Goal: Task Accomplishment & Management: Complete application form

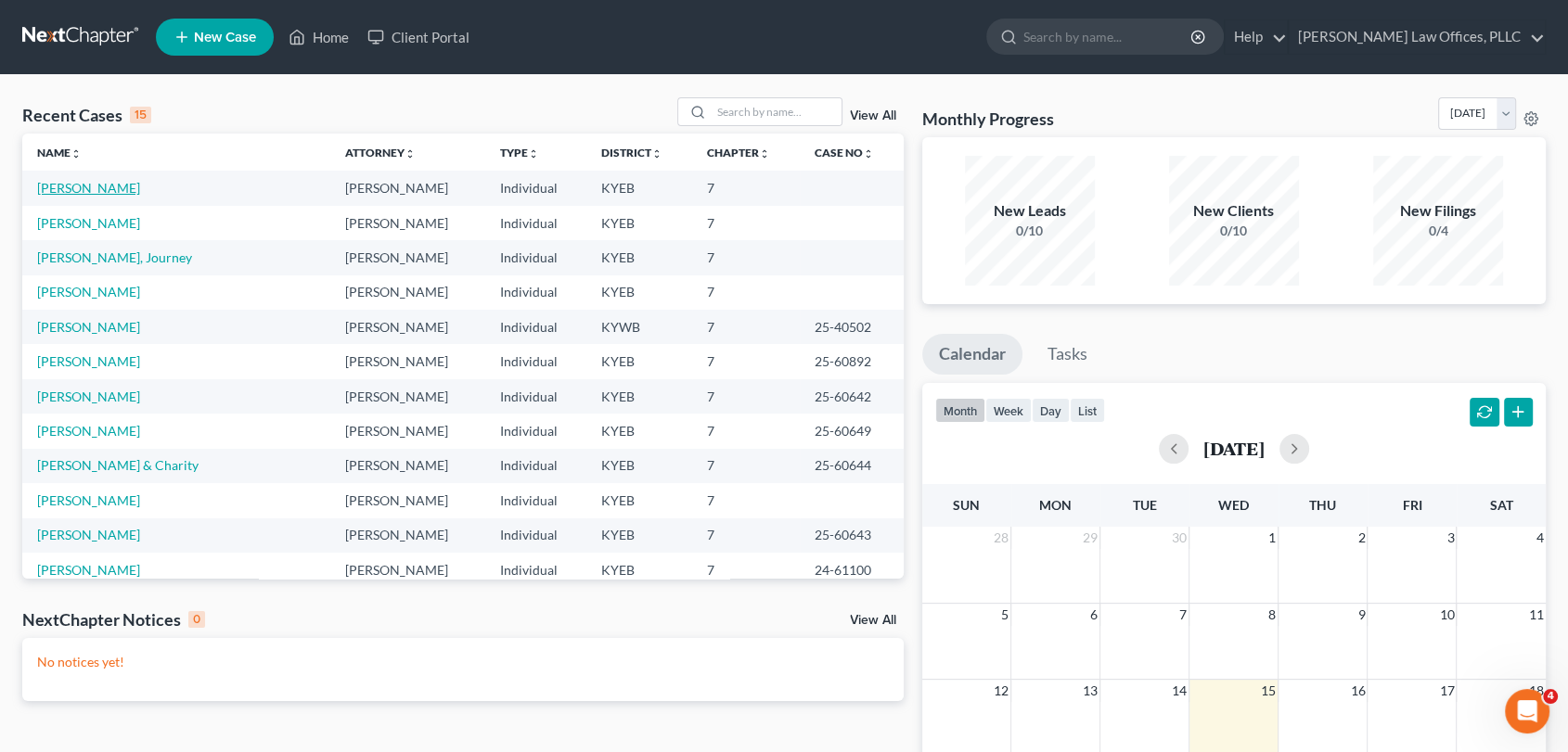
click at [118, 179] on link "[PERSON_NAME]" at bounding box center [89, 187] width 103 height 16
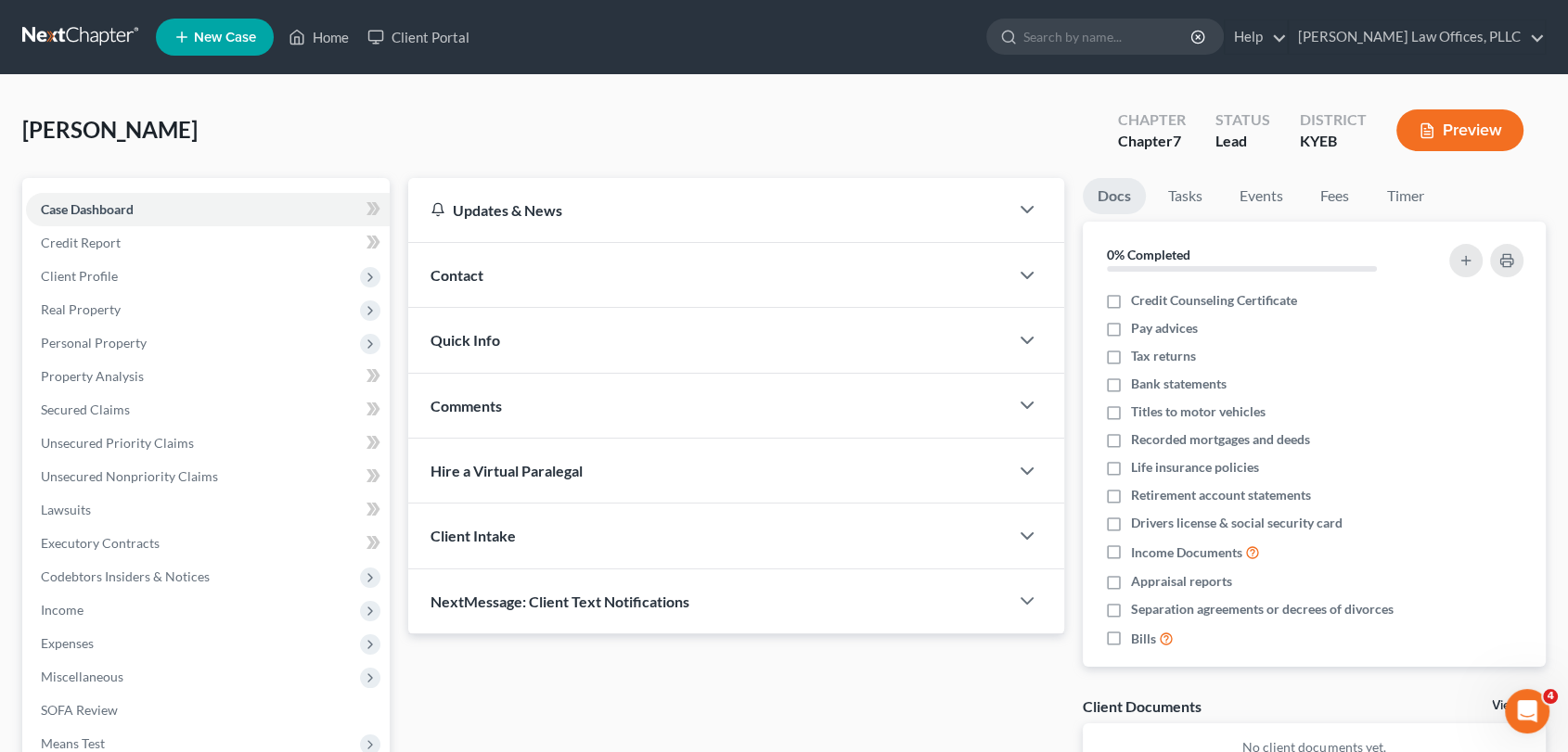
scroll to position [233, 0]
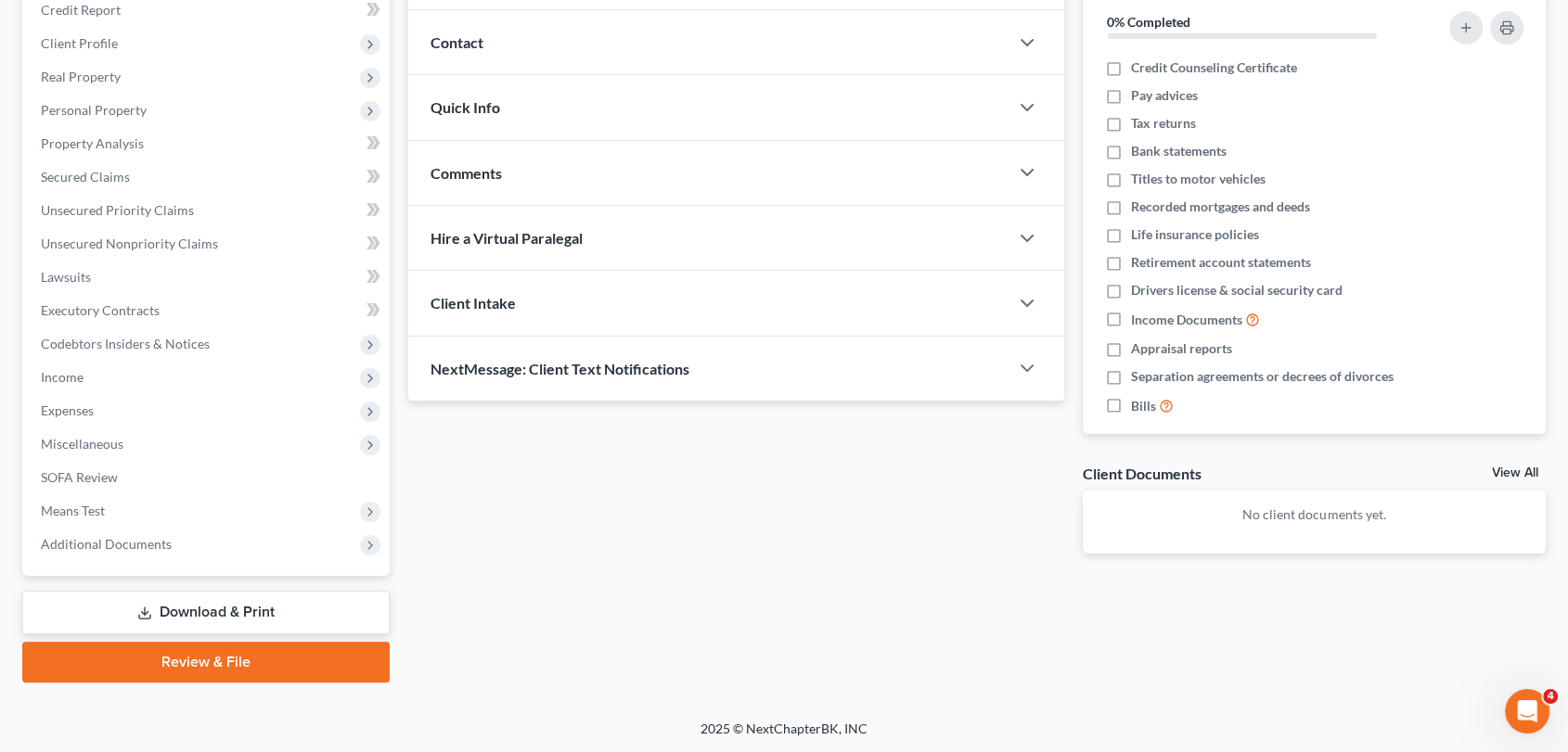
click at [323, 662] on link "Review & File" at bounding box center [205, 661] width 368 height 41
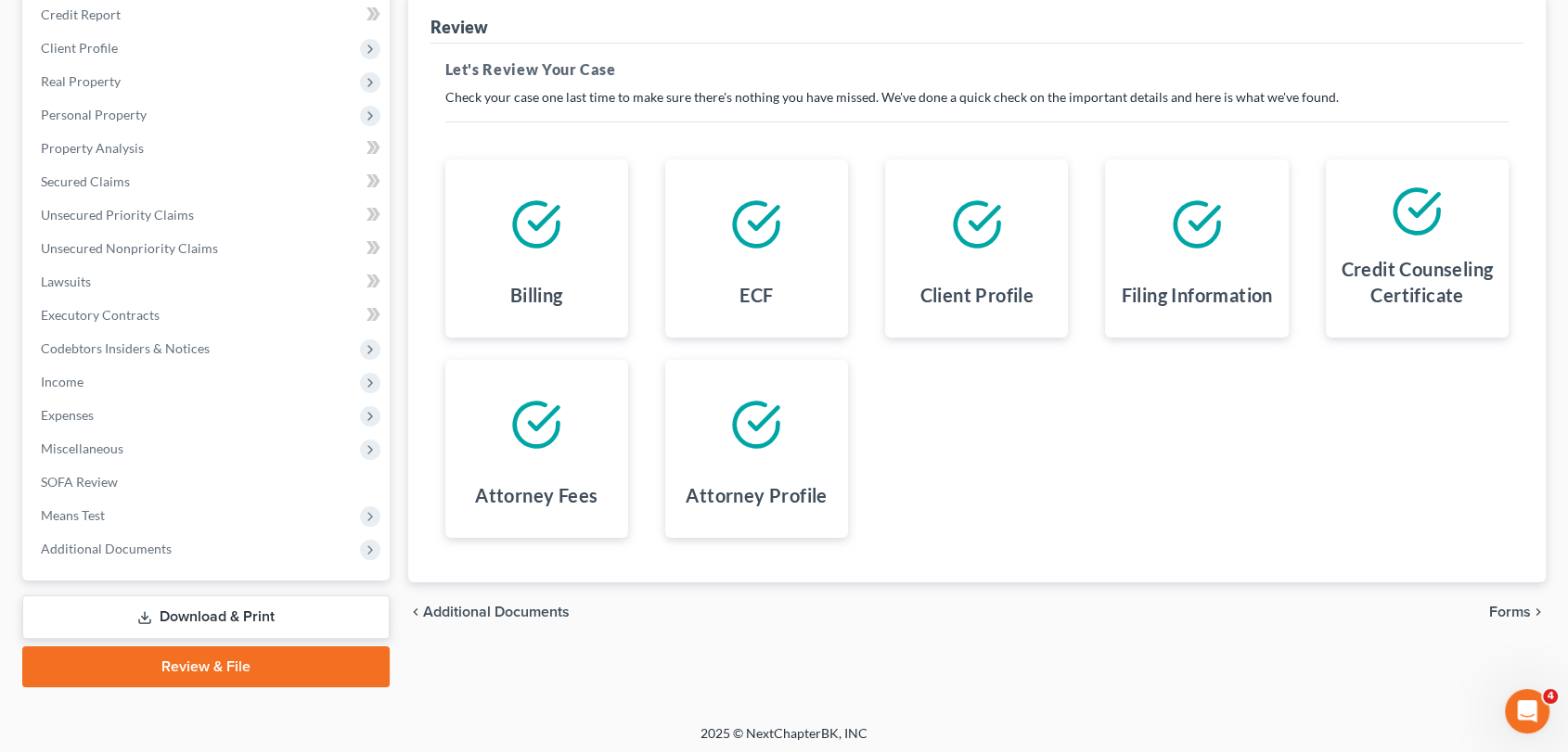
scroll to position [233, 0]
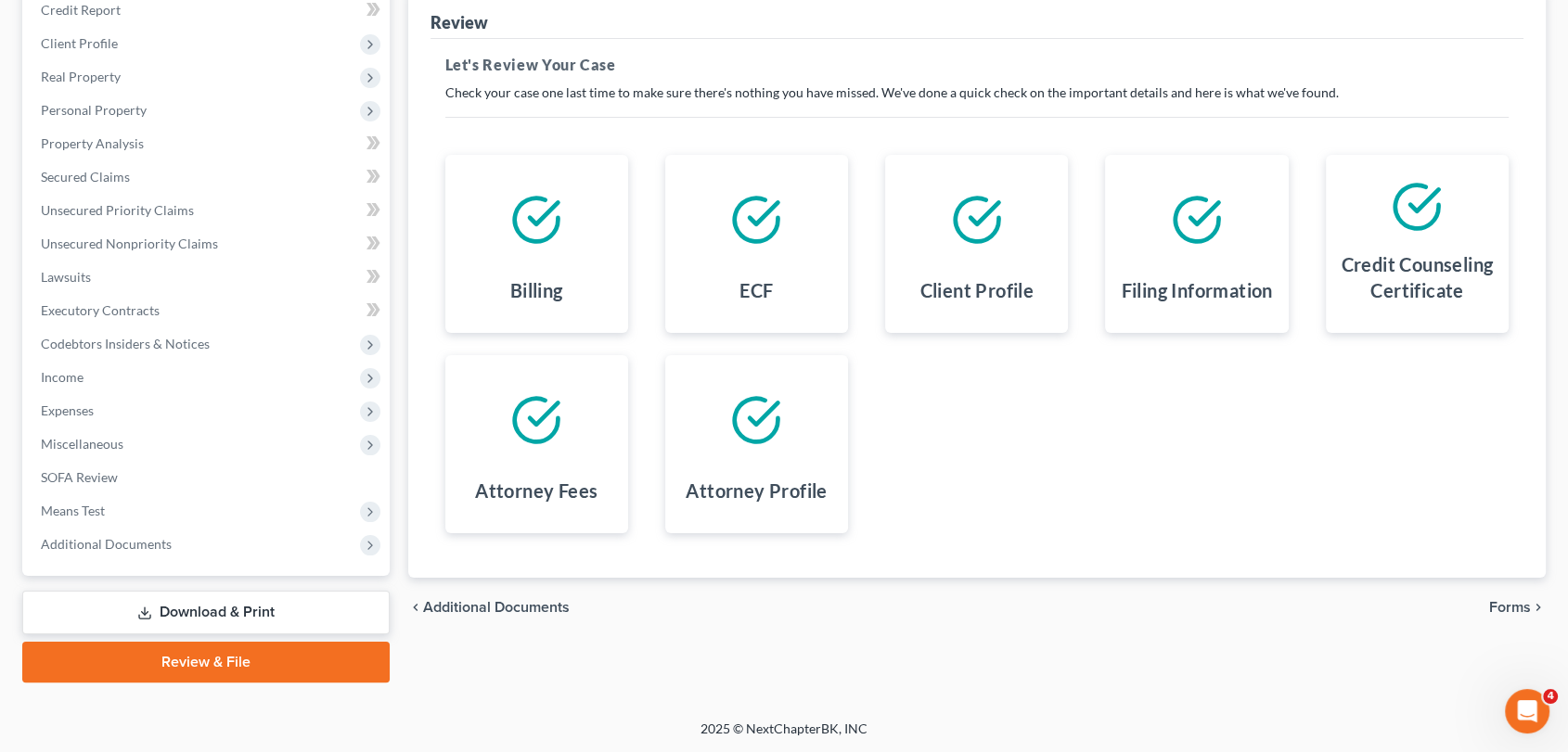
click at [1505, 603] on span "Forms" at bounding box center [1510, 608] width 42 height 15
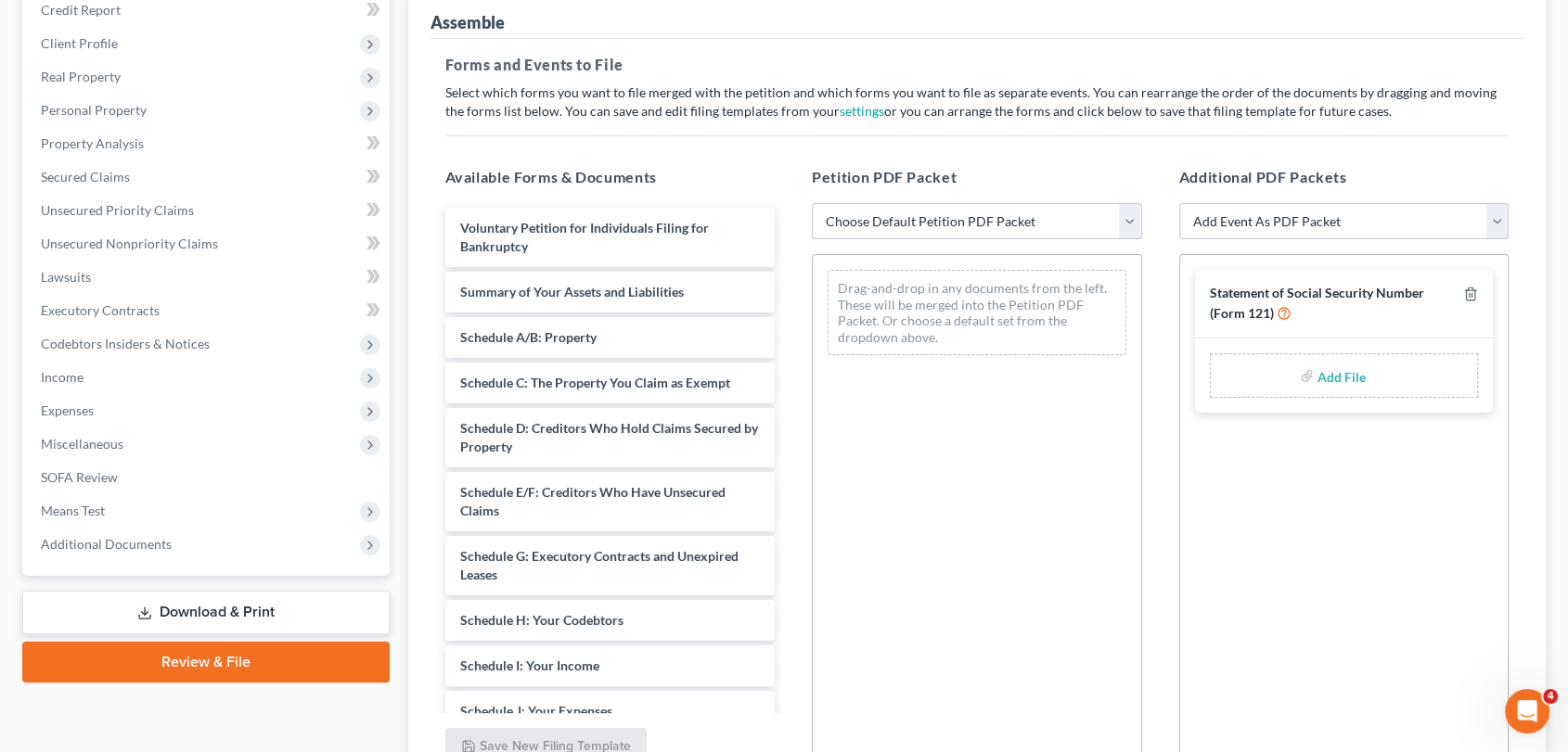
click at [1044, 227] on select "Choose Default Petition PDF Packet Complete Bankruptcy Petition (all forms and …" at bounding box center [977, 221] width 330 height 37
select select "0"
click at [812, 203] on select "Choose Default Petition PDF Packet Complete Bankruptcy Petition (all forms and …" at bounding box center [977, 221] width 330 height 37
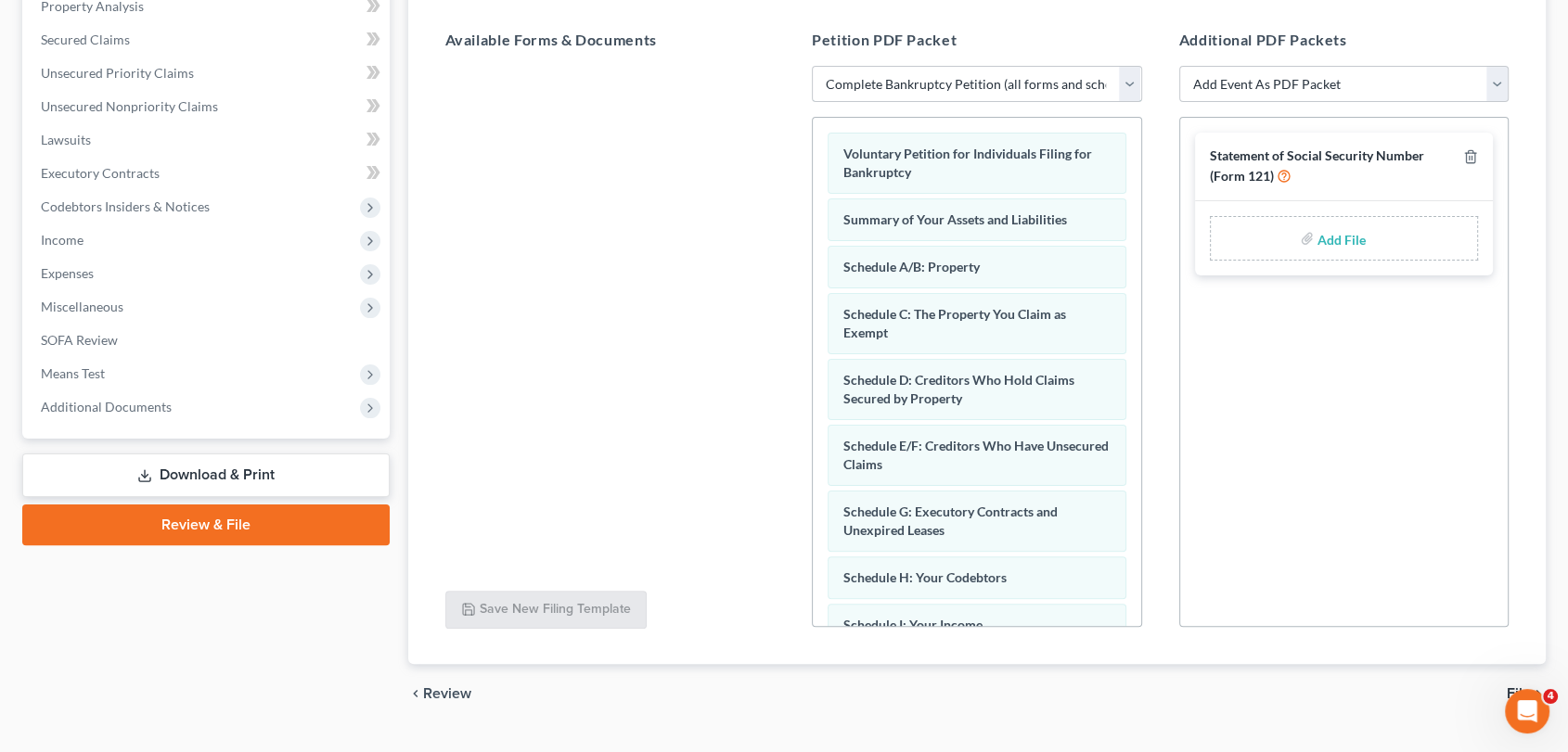
scroll to position [410, 0]
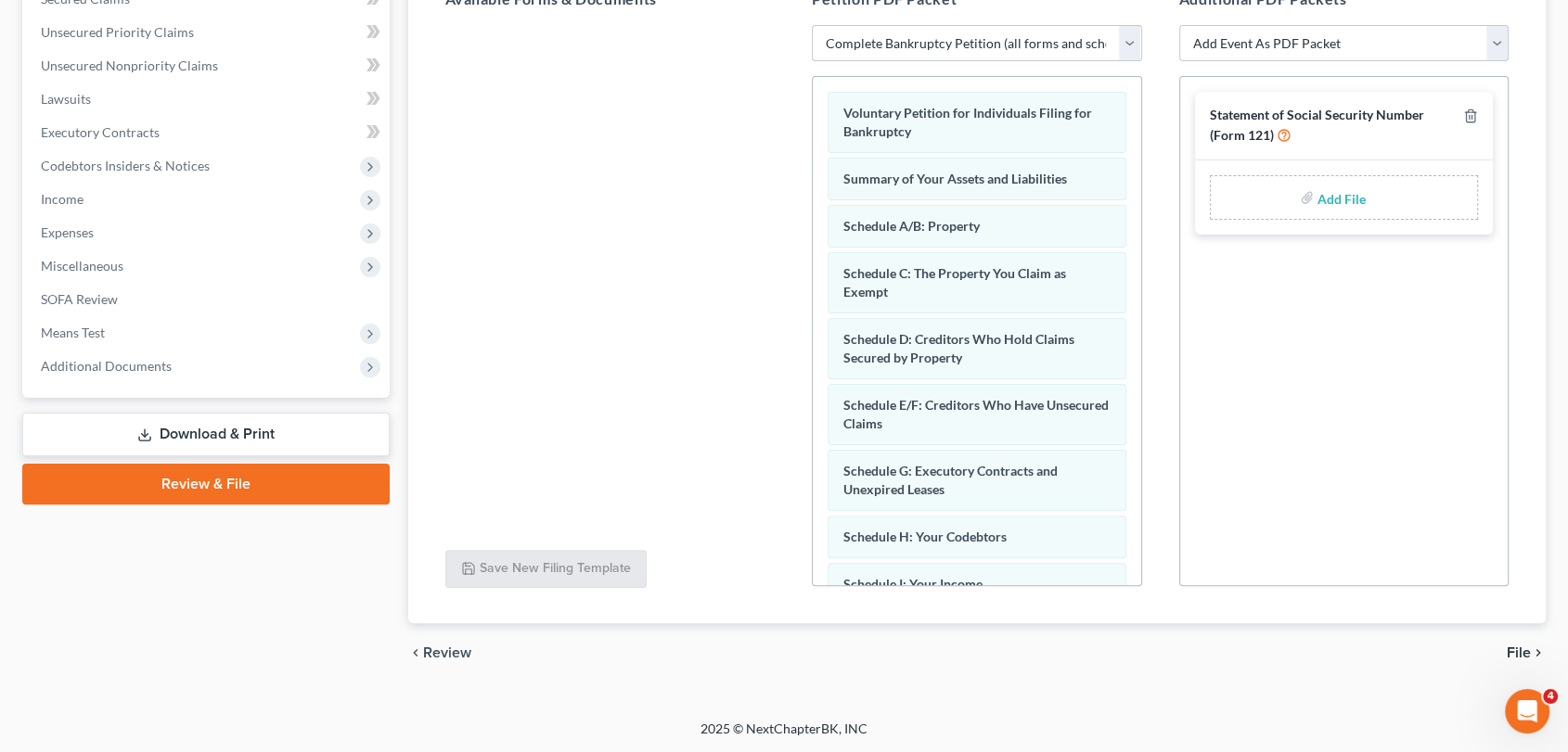
click at [1514, 647] on span "File" at bounding box center [1518, 653] width 24 height 15
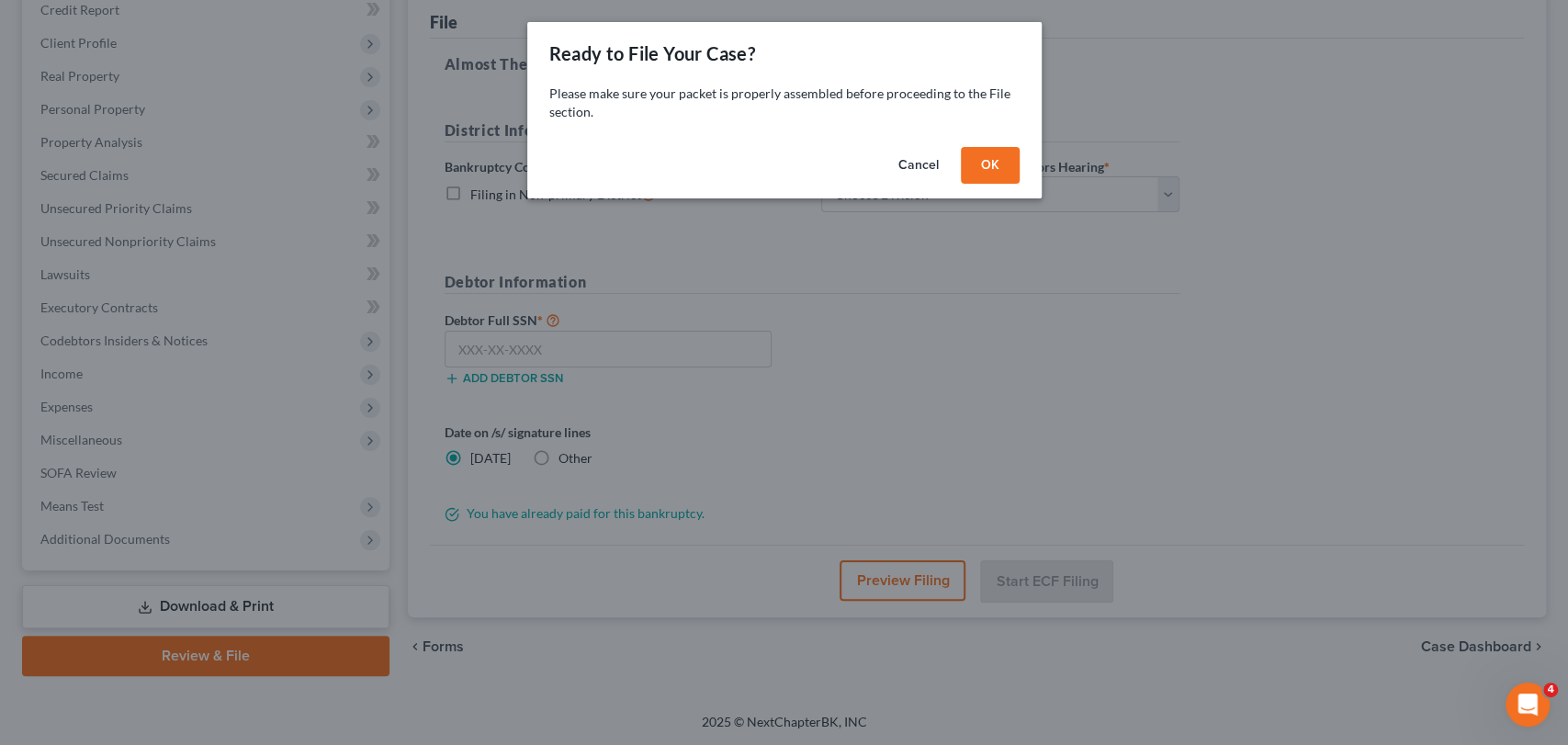
click at [983, 159] on button "OK" at bounding box center [990, 165] width 59 height 37
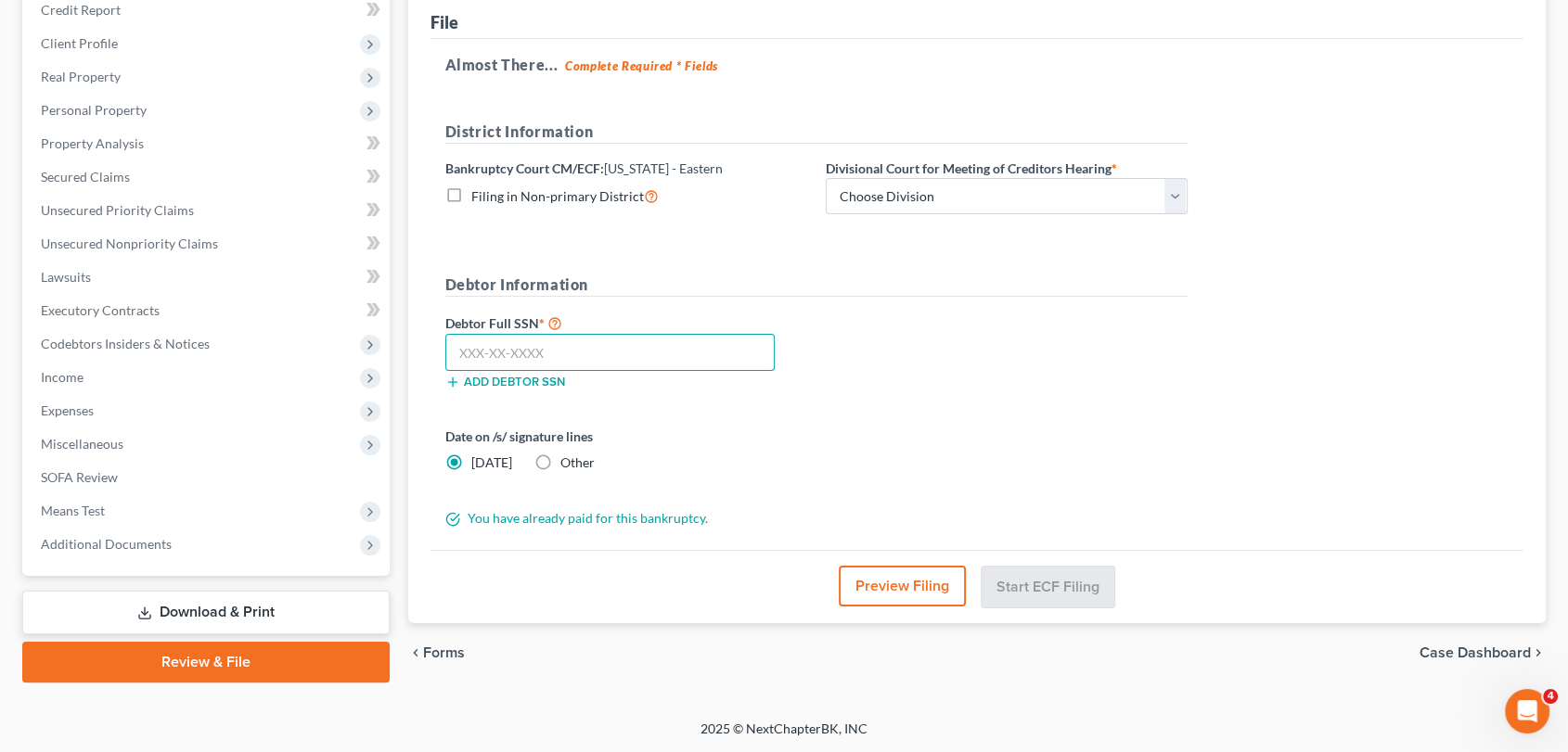
click at [682, 343] on input "text" at bounding box center [610, 352] width 330 height 37
type input "400-15-1365"
click at [1172, 200] on select "Choose Division Ashland [GEOGRAPHIC_DATA] [GEOGRAPHIC_DATA] [GEOGRAPHIC_DATA] […" at bounding box center [1006, 197] width 362 height 37
select select "4"
click at [826, 178] on select "Choose Division Ashland [GEOGRAPHIC_DATA] [GEOGRAPHIC_DATA] [GEOGRAPHIC_DATA] […" at bounding box center [1006, 197] width 362 height 37
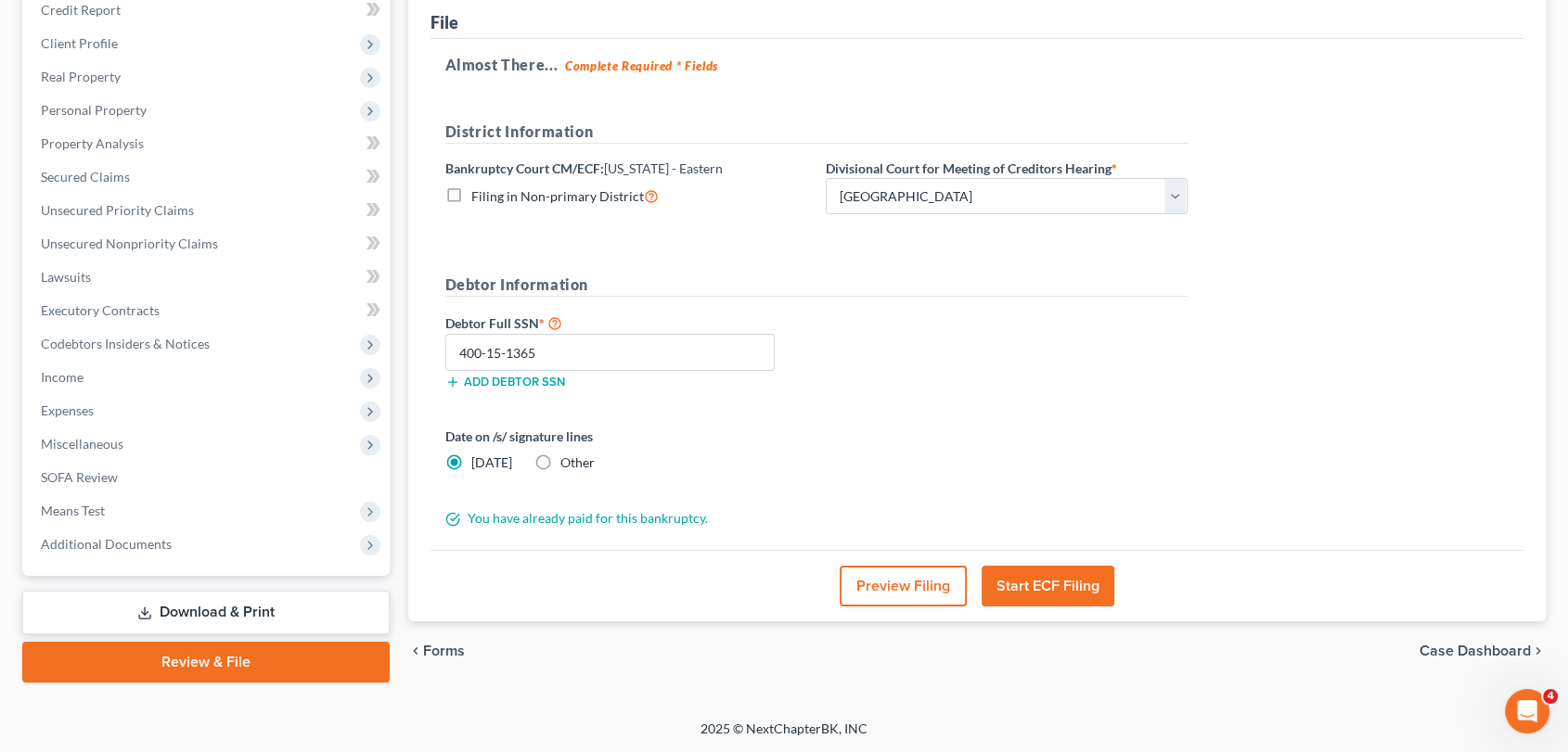
click at [1031, 585] on button "Start ECF Filing" at bounding box center [1048, 586] width 133 height 41
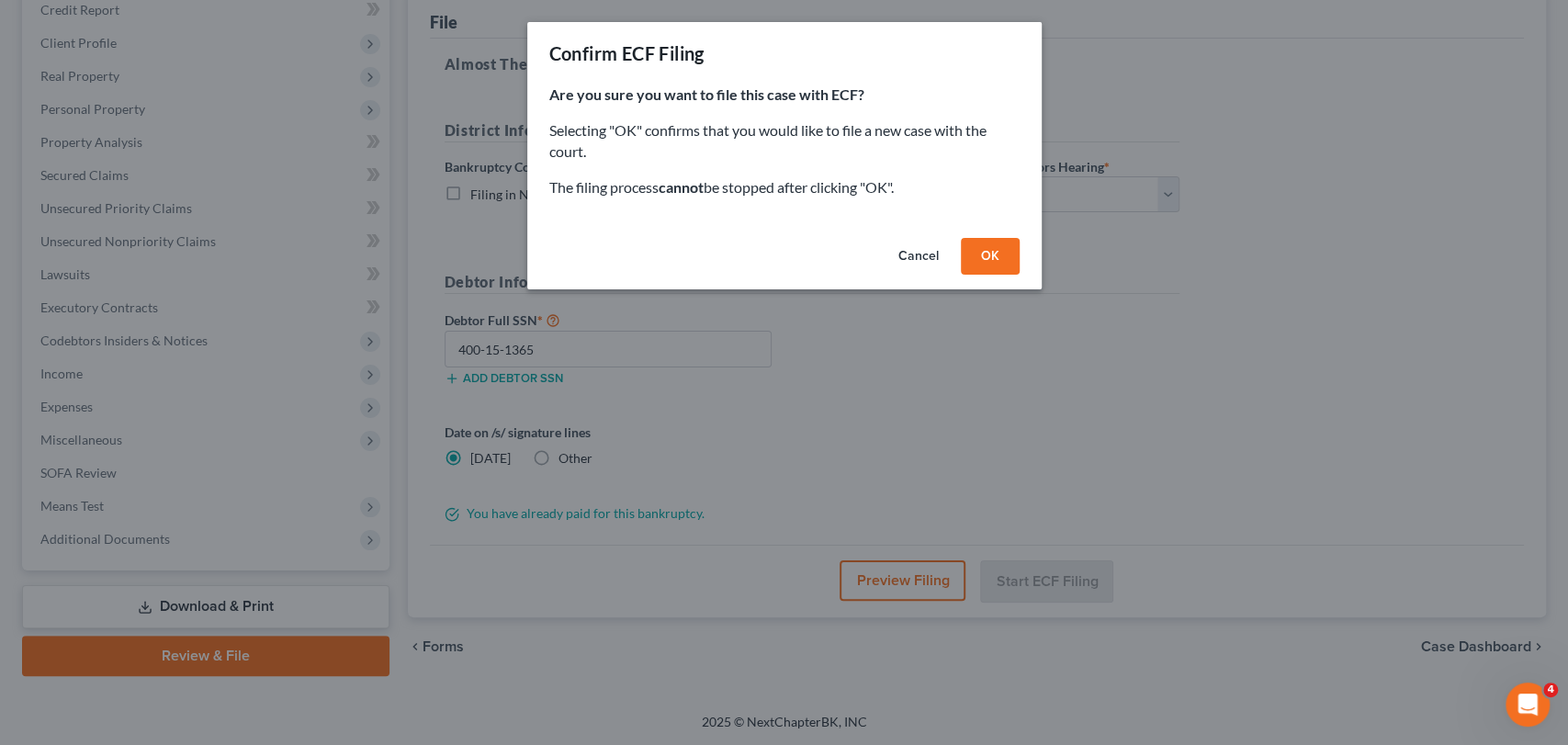
click at [992, 265] on button "OK" at bounding box center [990, 256] width 59 height 37
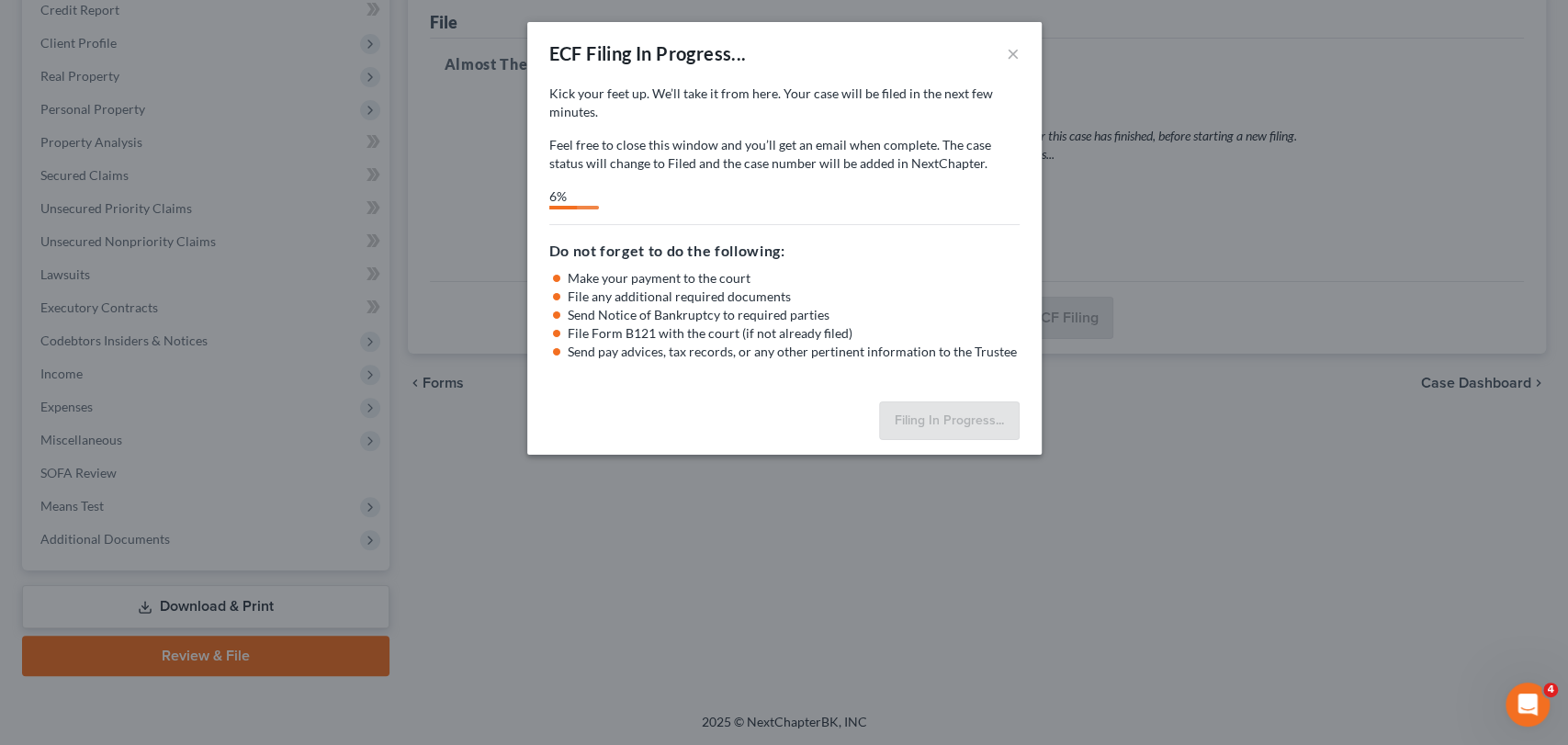
select select "4"
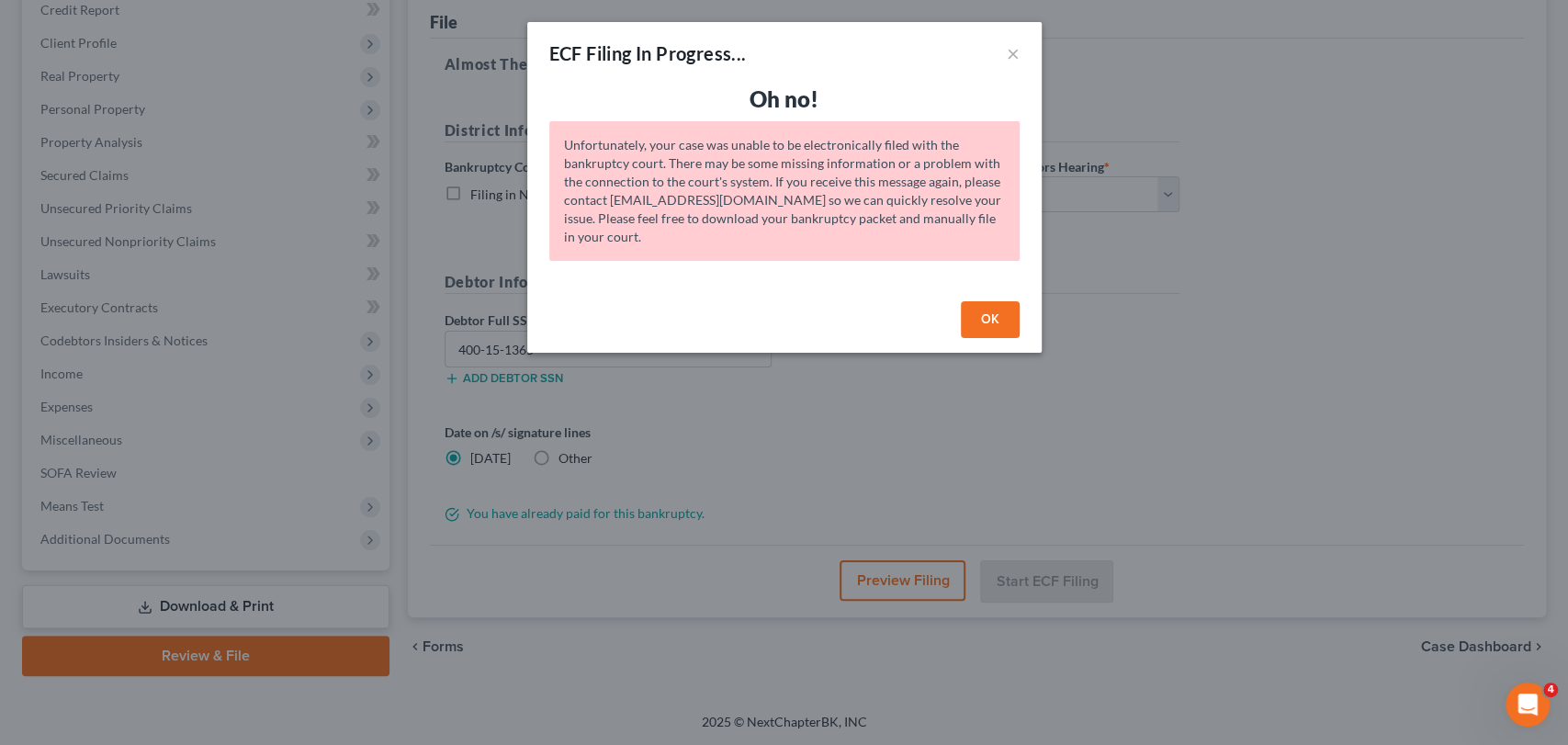
click at [990, 309] on button "OK" at bounding box center [990, 320] width 59 height 37
